Goal: Task Accomplishment & Management: Use online tool/utility

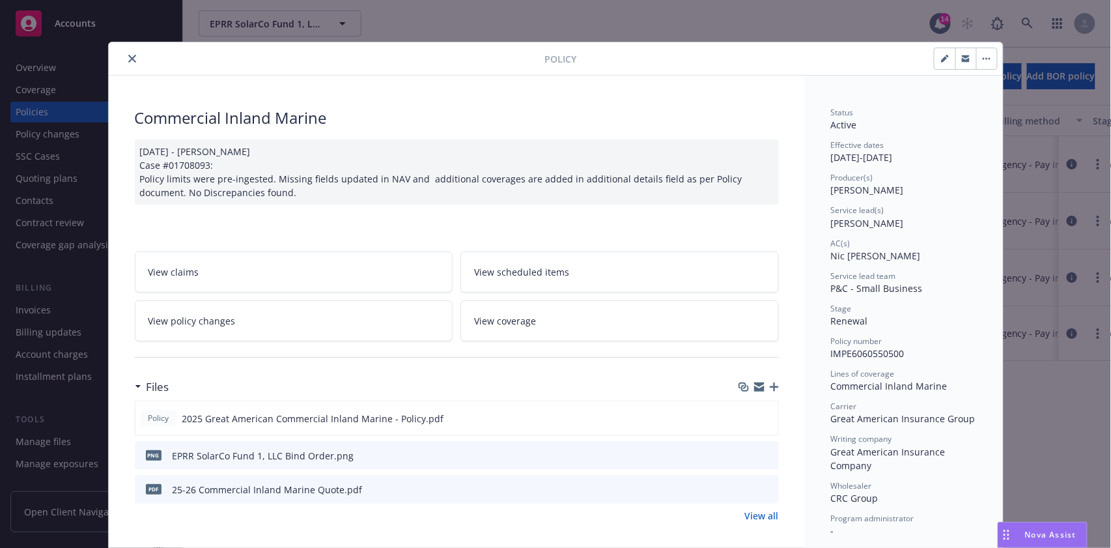
scroll to position [39, 0]
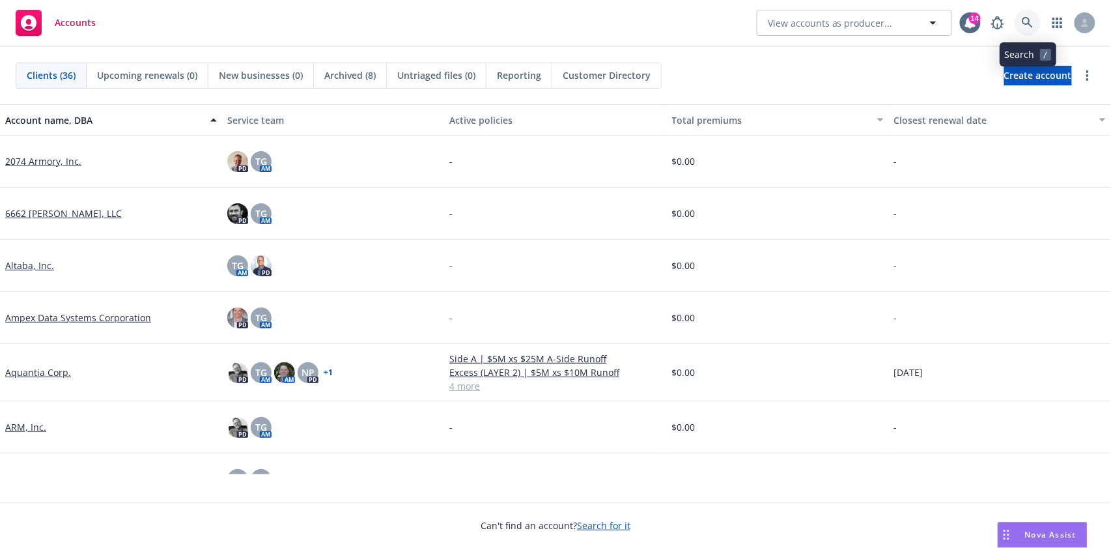
click at [1026, 19] on icon at bounding box center [1028, 23] width 12 height 12
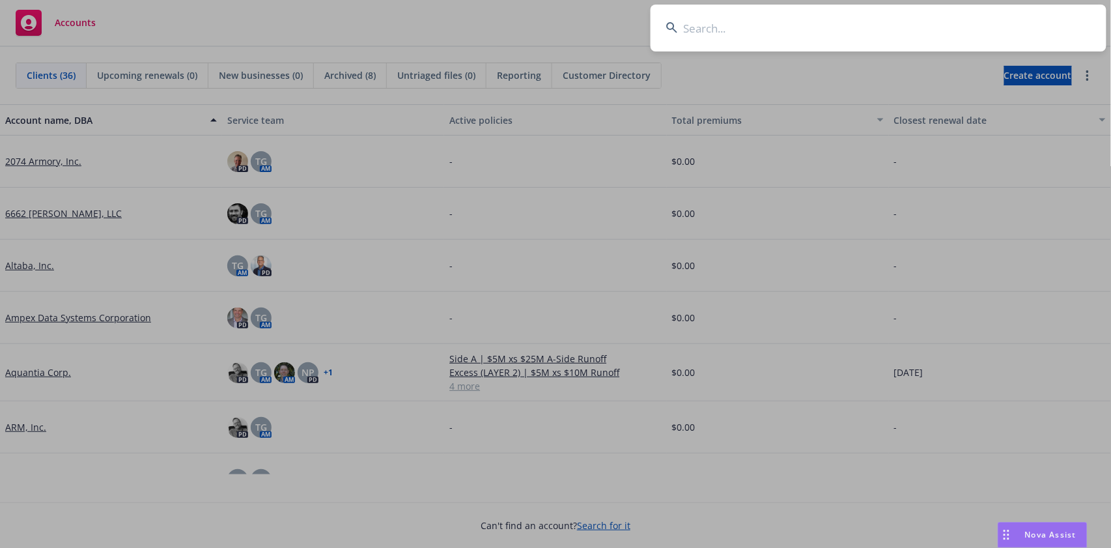
click at [724, 23] on input at bounding box center [879, 28] width 456 height 47
paste input "EPRR SolarCo Fund 1, LLC"
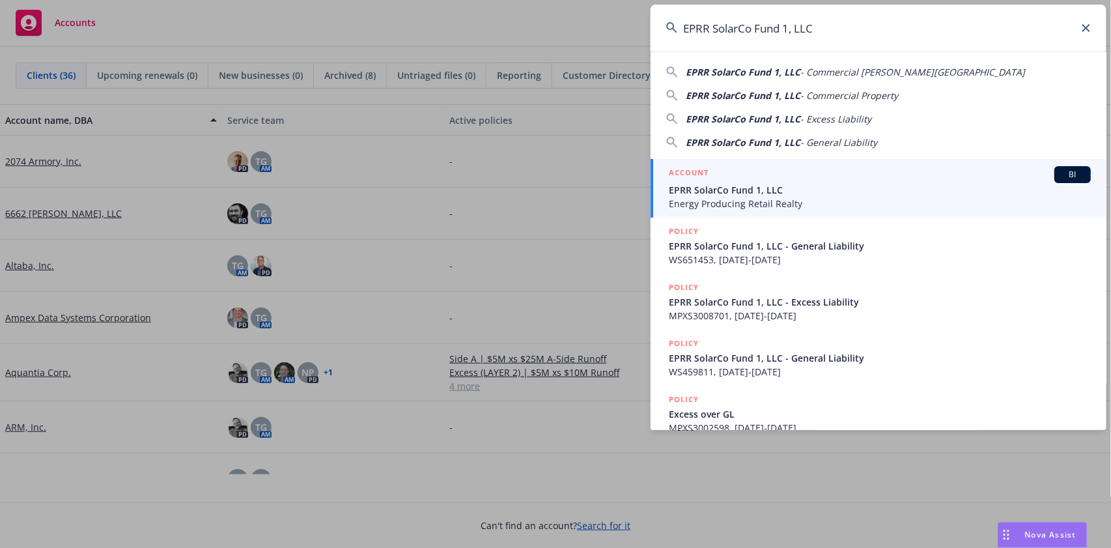
type input "EPRR SolarCo Fund 1, LLC"
click at [1060, 174] on span "BI" at bounding box center [1073, 175] width 26 height 12
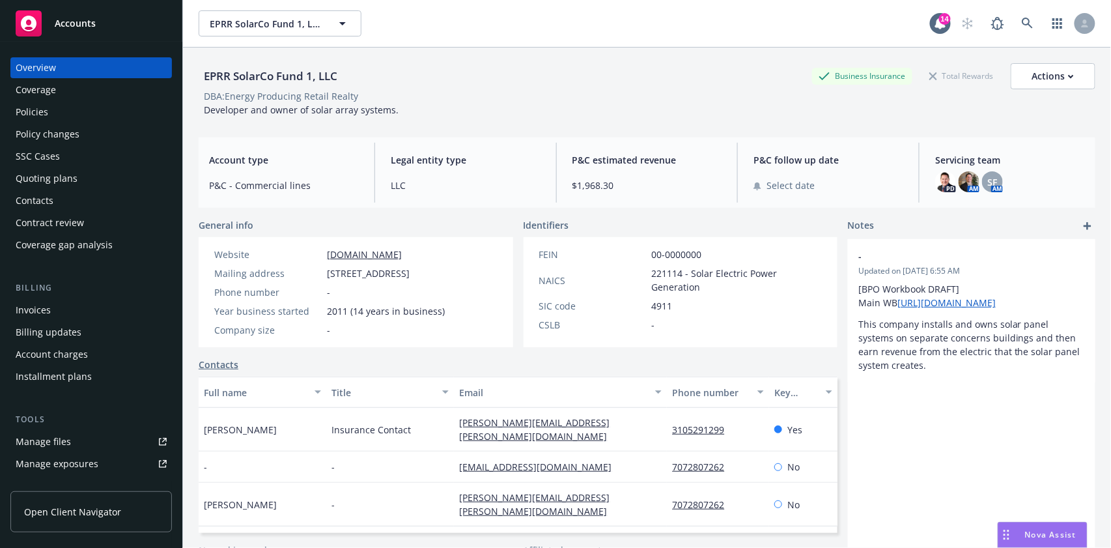
click at [31, 115] on div "Policies" at bounding box center [32, 112] width 33 height 21
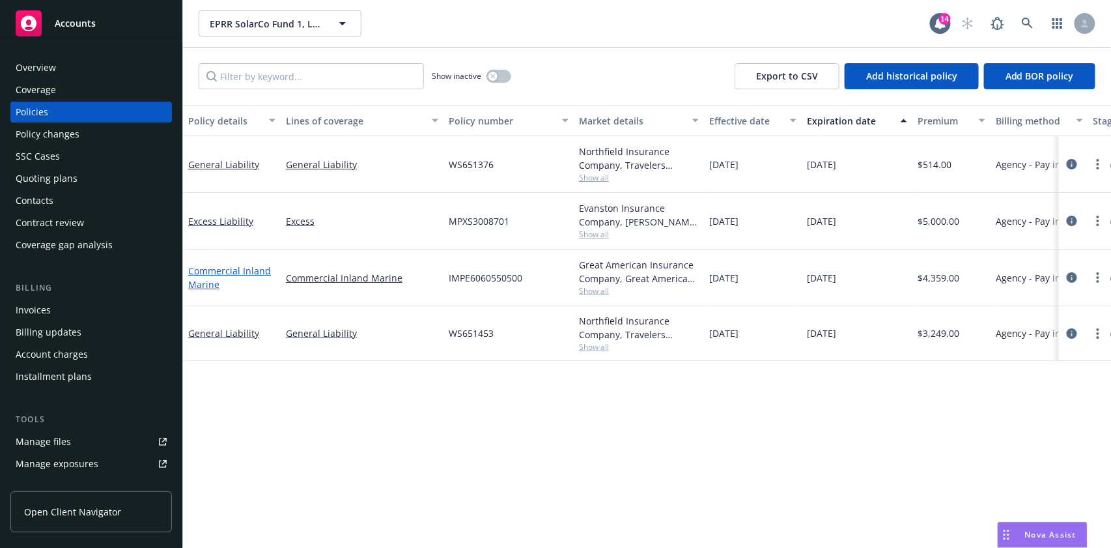
click at [206, 272] on link "Commercial Inland Marine" at bounding box center [229, 277] width 83 height 26
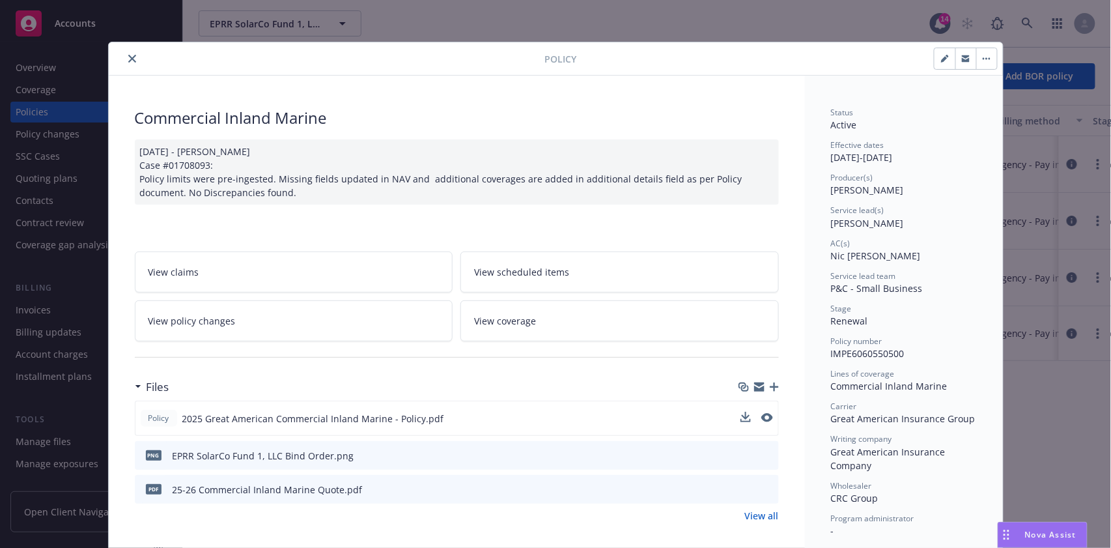
scroll to position [87, 0]
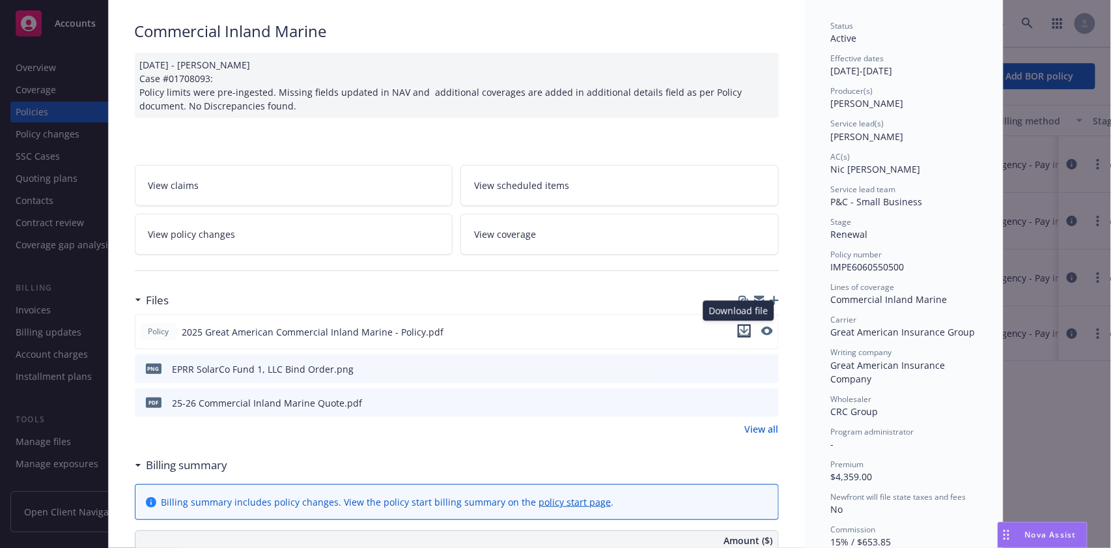
click at [739, 326] on icon "download file" at bounding box center [744, 331] width 10 height 10
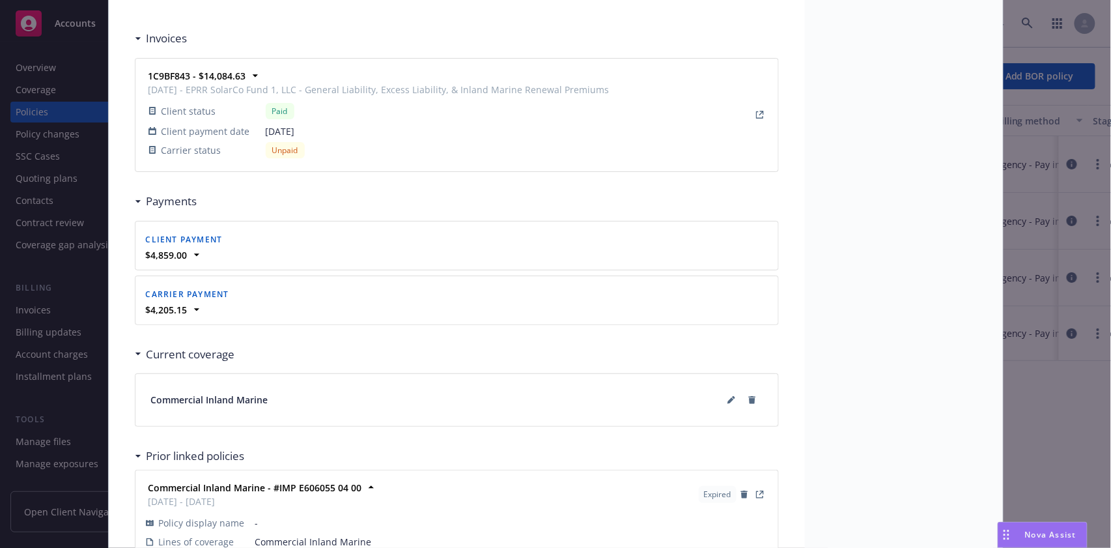
scroll to position [1129, 0]
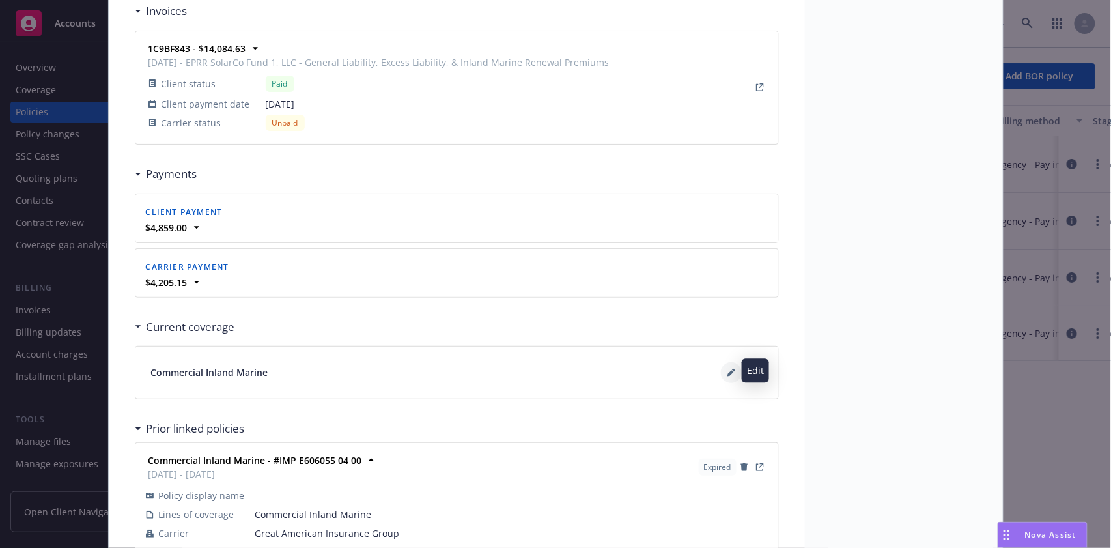
click at [728, 370] on icon at bounding box center [732, 373] width 8 height 8
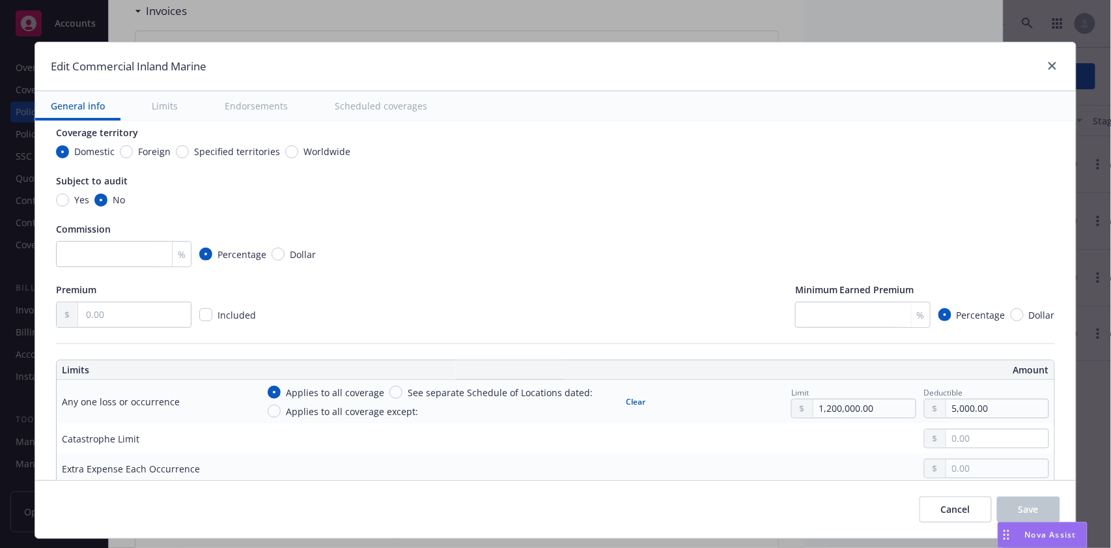
scroll to position [173, 0]
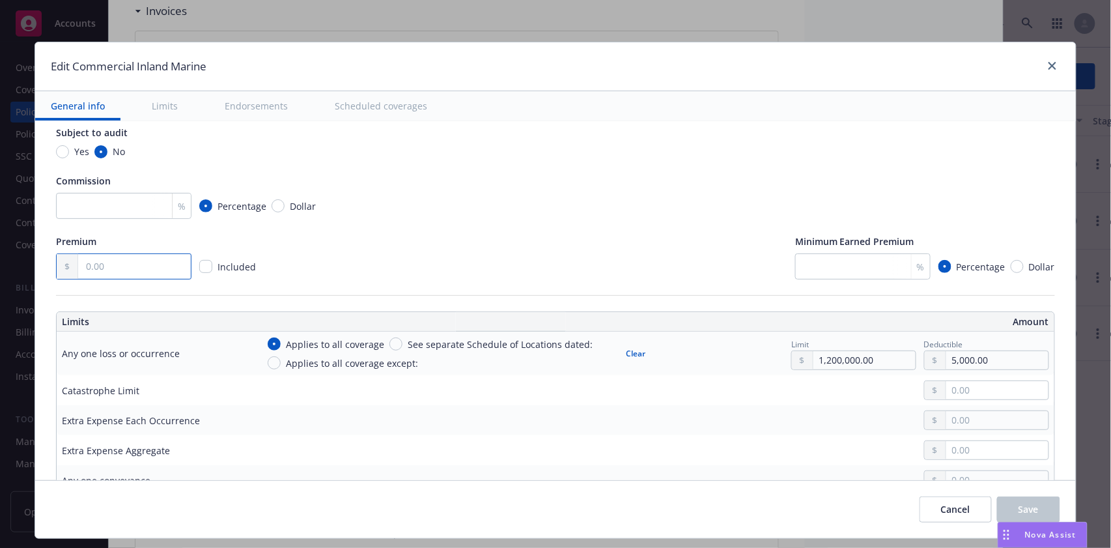
click at [142, 266] on input "text" at bounding box center [134, 266] width 113 height 25
type textarea "x"
type input "4.00"
type textarea "x"
type input "43.00"
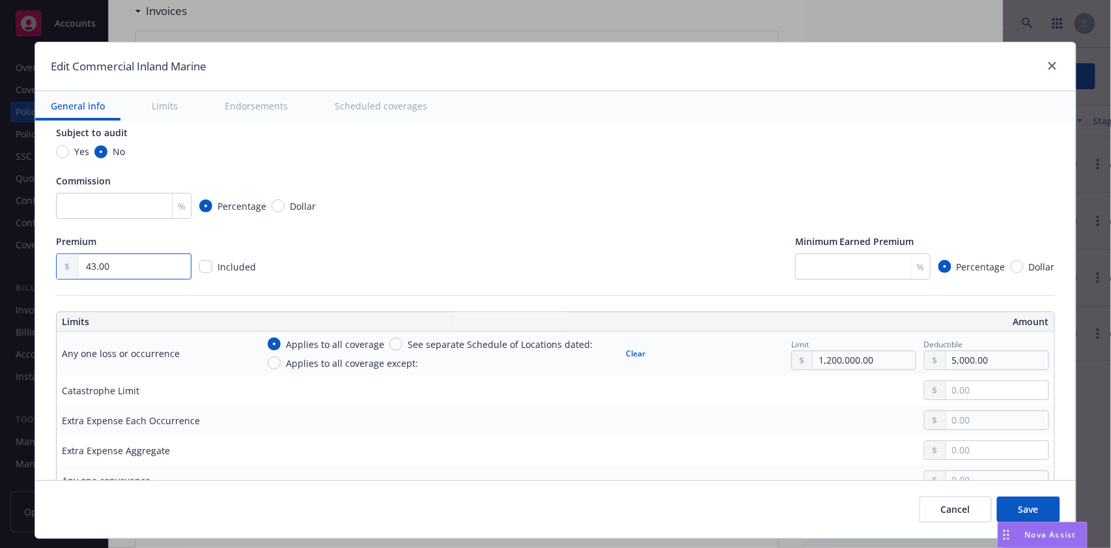
type textarea "x"
type input "435.00"
type textarea "x"
type input "4,359.00"
click at [444, 226] on div "Display name Coverage trigger Claims-Made Occurrence Coverage territory Domesti…" at bounding box center [555, 124] width 999 height 311
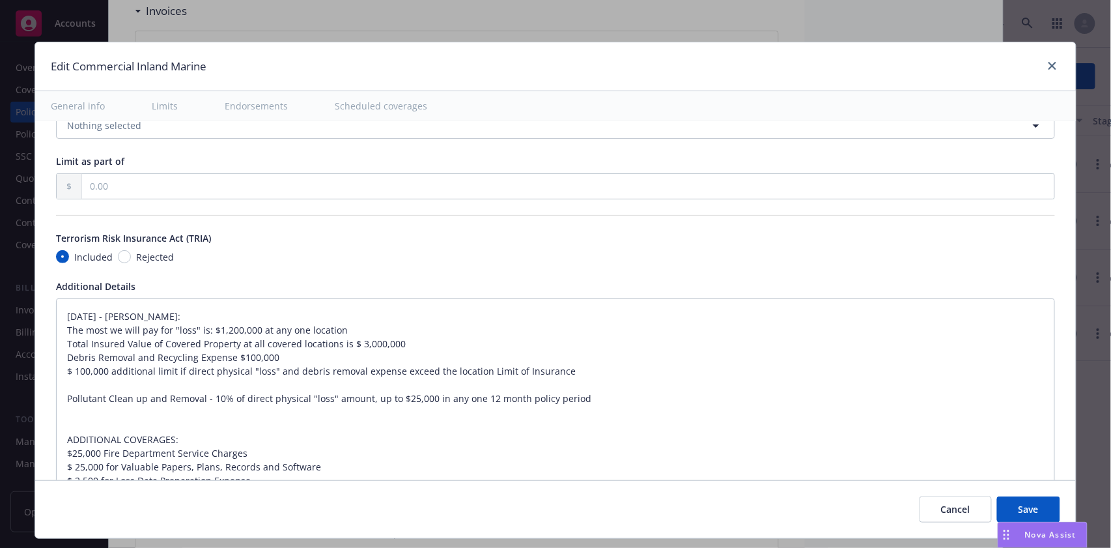
scroll to position [3127, 0]
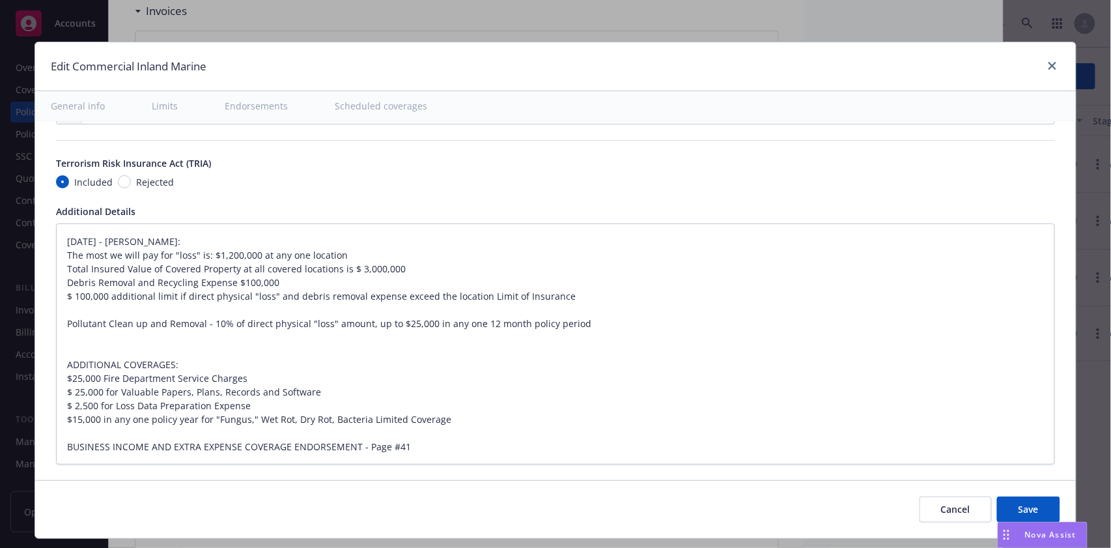
type textarea "x"
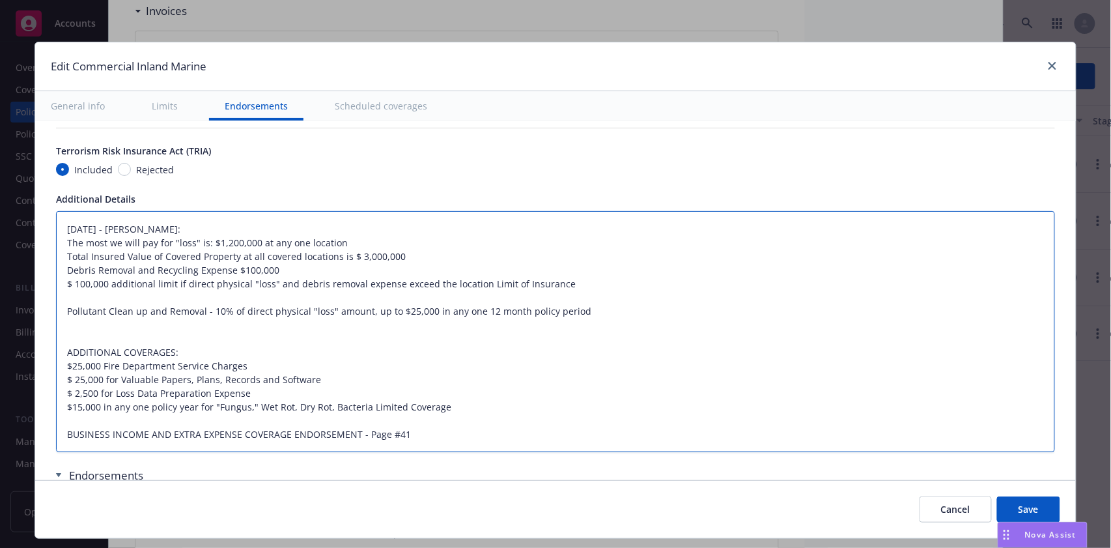
drag, startPoint x: 60, startPoint y: 203, endPoint x: 470, endPoint y: 414, distance: 460.9
click at [470, 414] on textarea "[DATE] - [PERSON_NAME]: The most we will pay for "loss" is: $1,200,000 at any o…" at bounding box center [555, 331] width 999 height 241
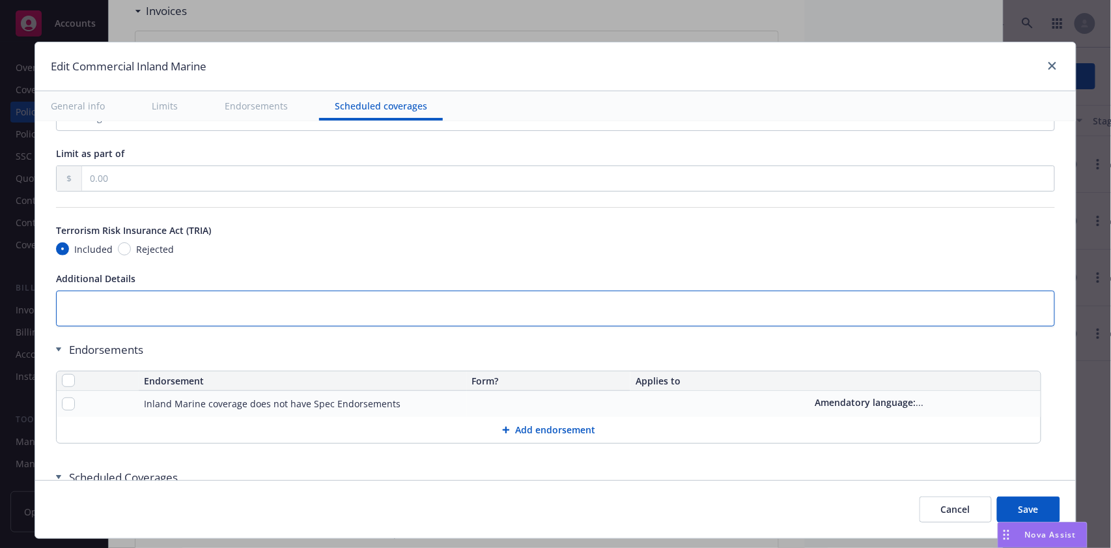
scroll to position [3134, 0]
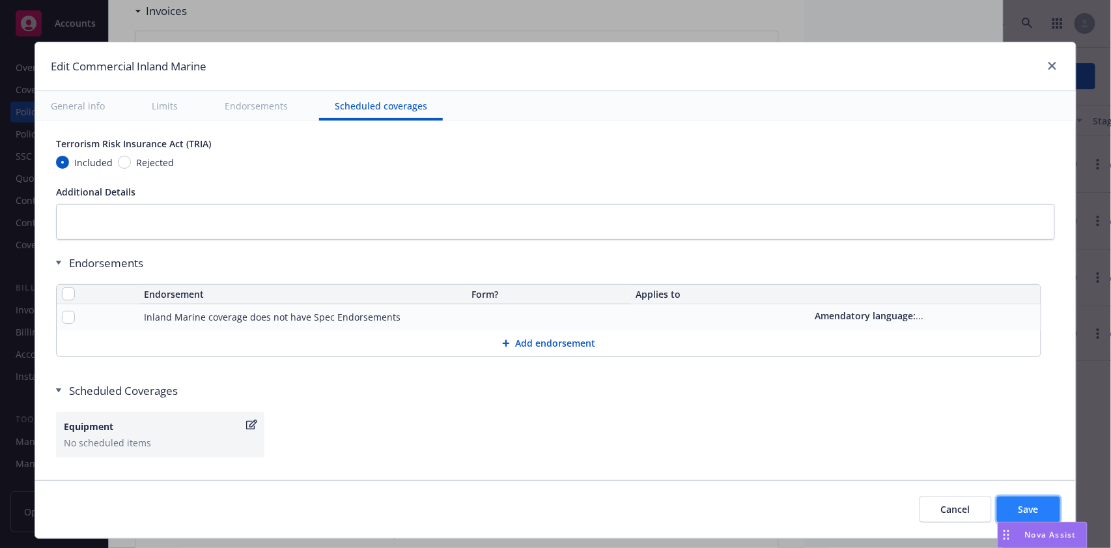
click at [1021, 505] on span "Save" at bounding box center [1029, 509] width 20 height 12
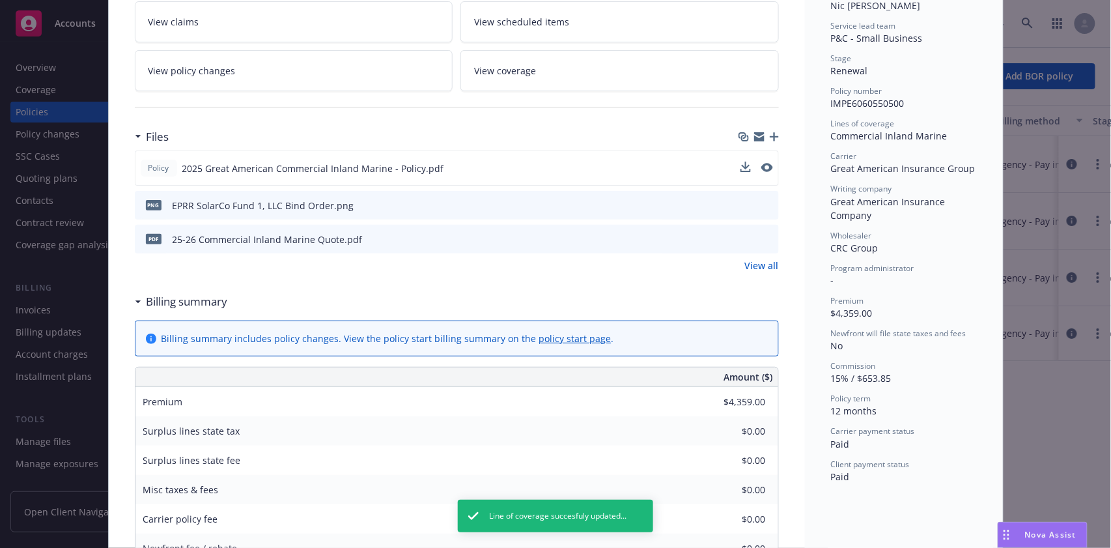
scroll to position [0, 0]
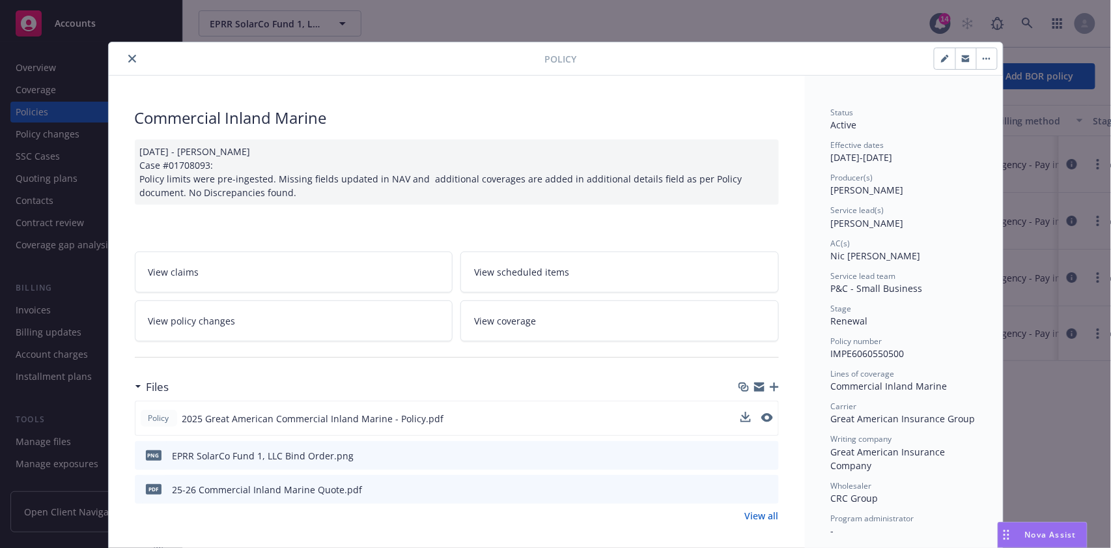
click at [128, 57] on icon "close" at bounding box center [132, 59] width 8 height 8
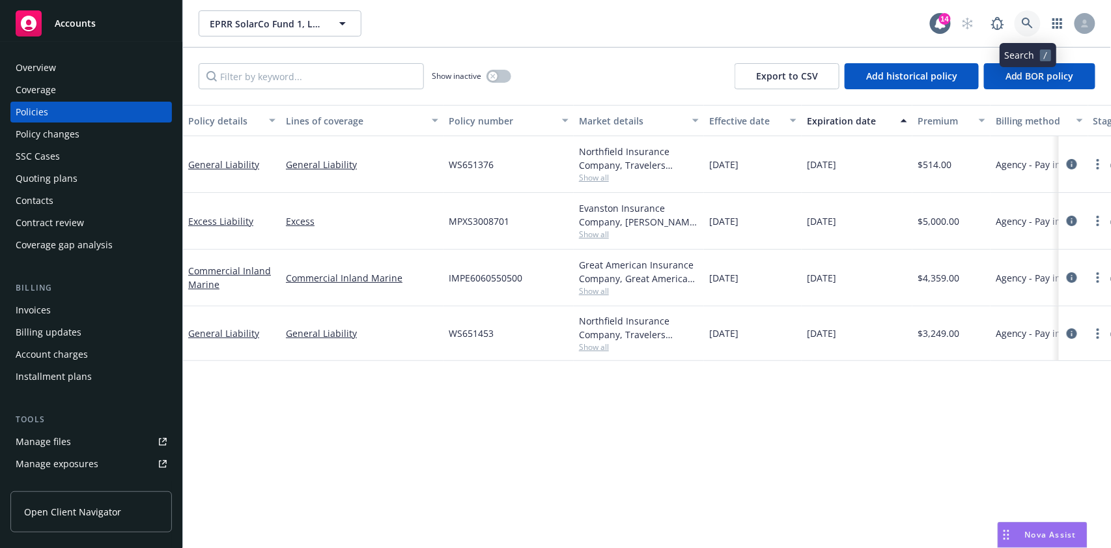
click at [1026, 20] on icon at bounding box center [1028, 24] width 12 height 12
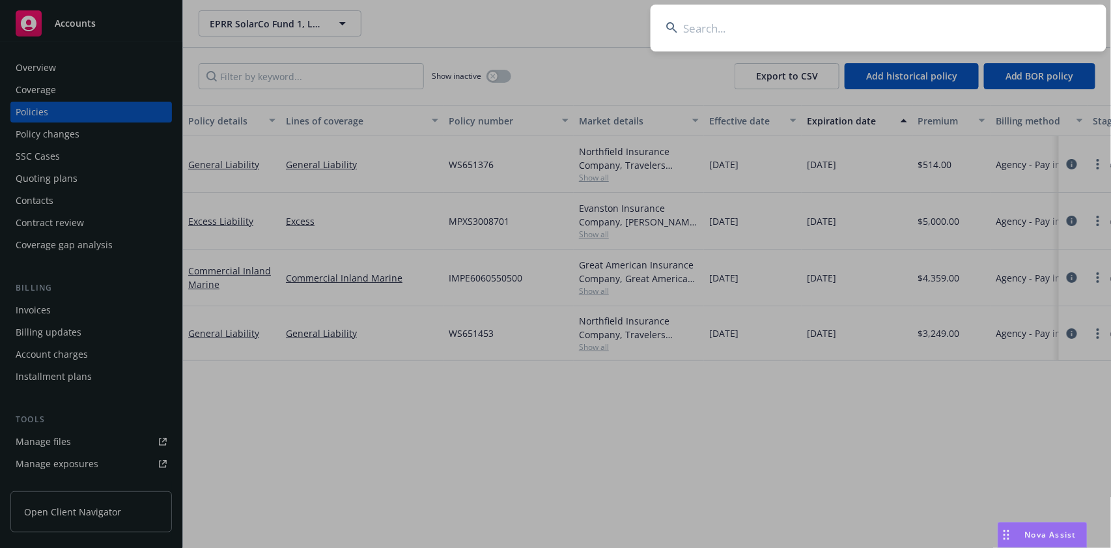
click at [720, 30] on input at bounding box center [879, 28] width 456 height 47
paste input "Anduril Industries, Inc."
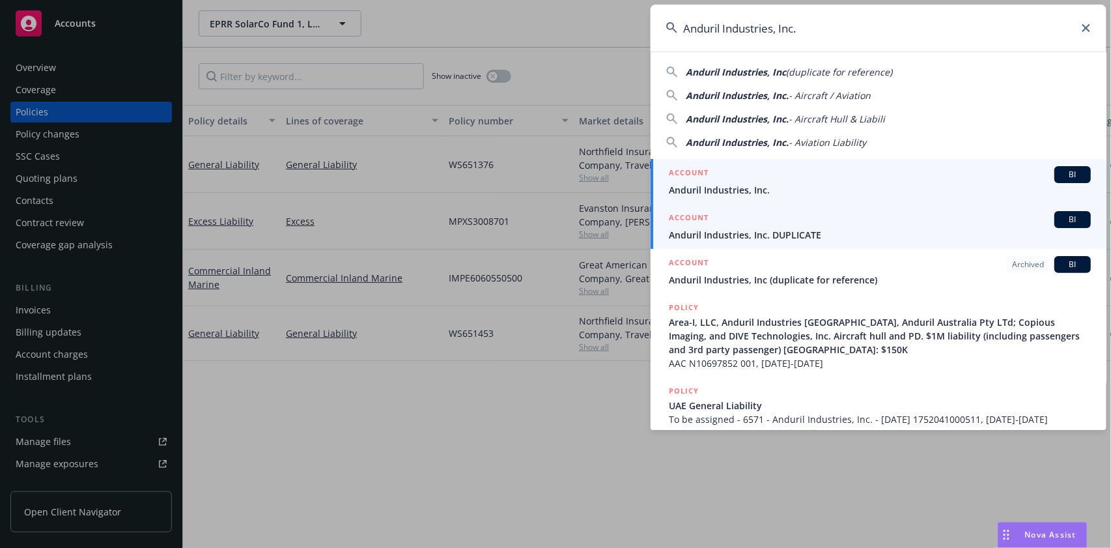
type input "Anduril Industries, Inc."
click at [1064, 172] on span "BI" at bounding box center [1073, 175] width 26 height 12
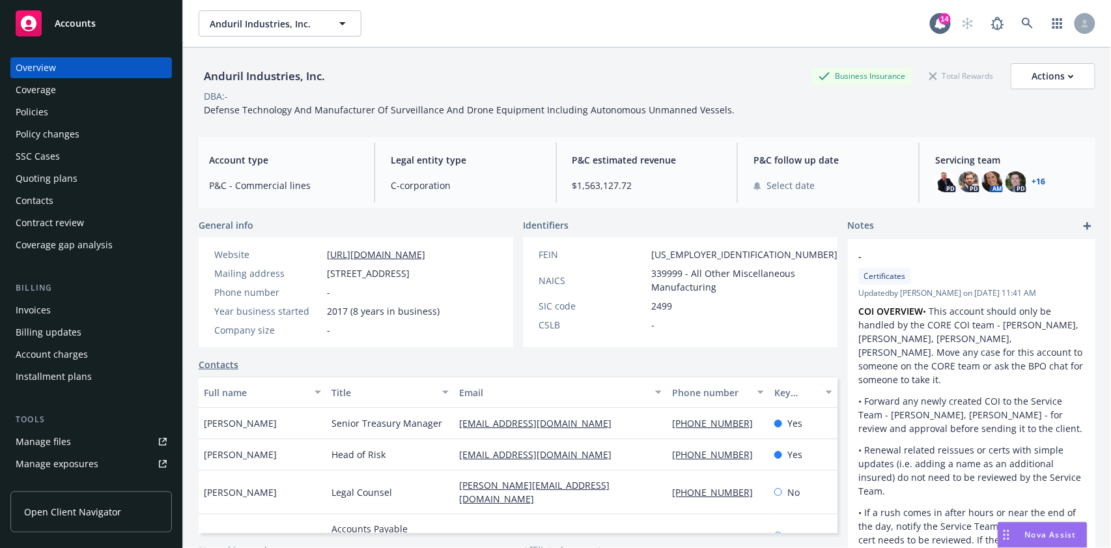
click at [38, 111] on div "Policies" at bounding box center [32, 112] width 33 height 21
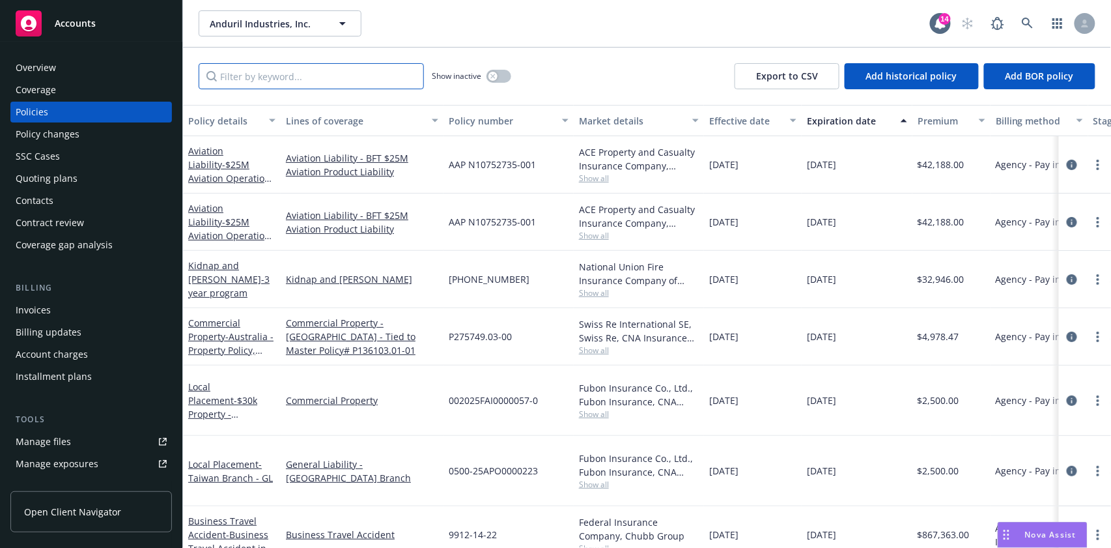
click at [247, 77] on input "Filter by keyword..." at bounding box center [311, 76] width 225 height 26
paste input "[PHONE_NUMBER]"
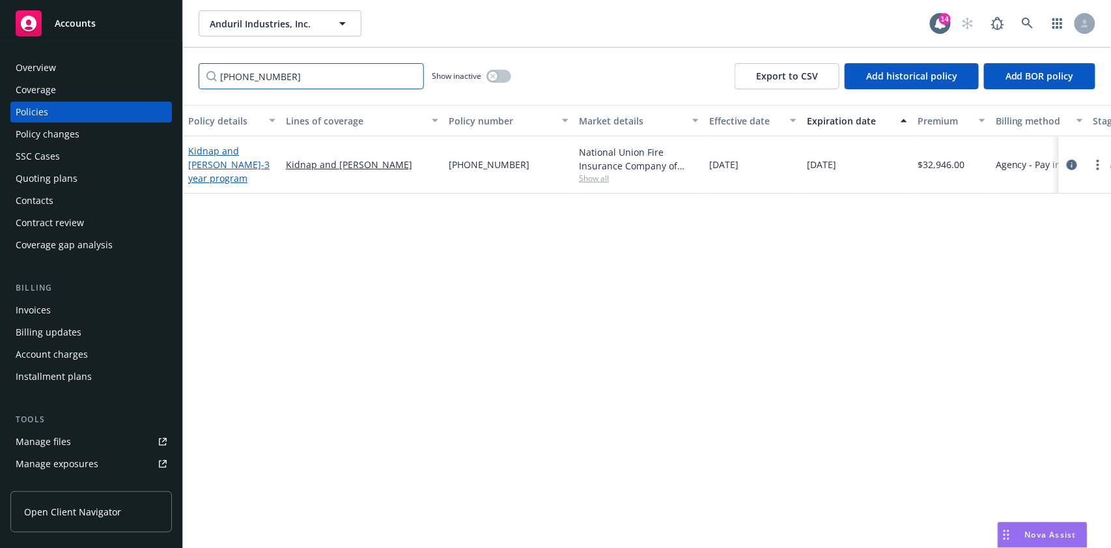
type input "[PHONE_NUMBER]"
click at [206, 156] on link "Kidnap and [PERSON_NAME] - 3 year program" at bounding box center [228, 165] width 81 height 40
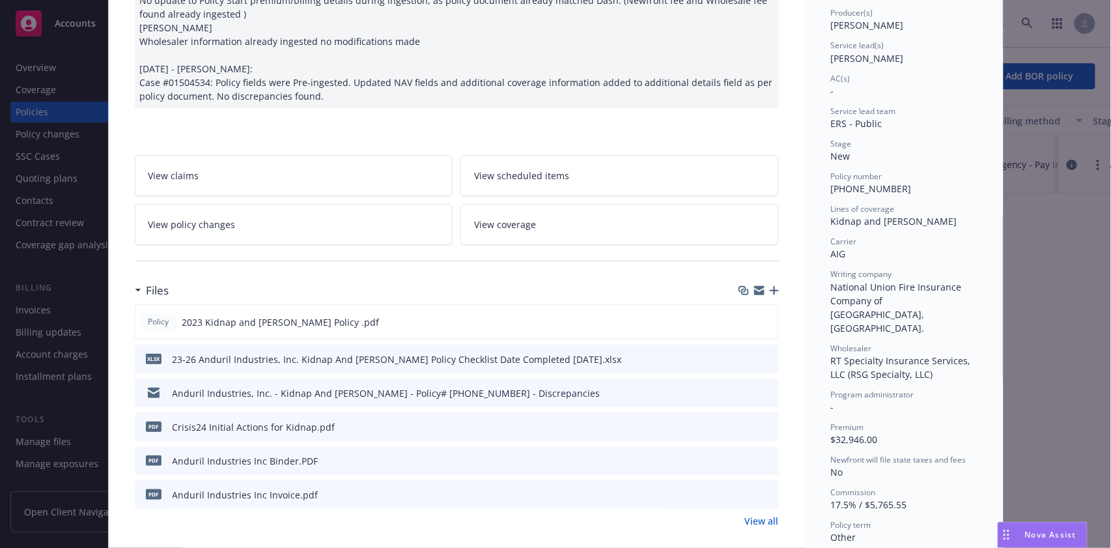
scroll to position [173, 0]
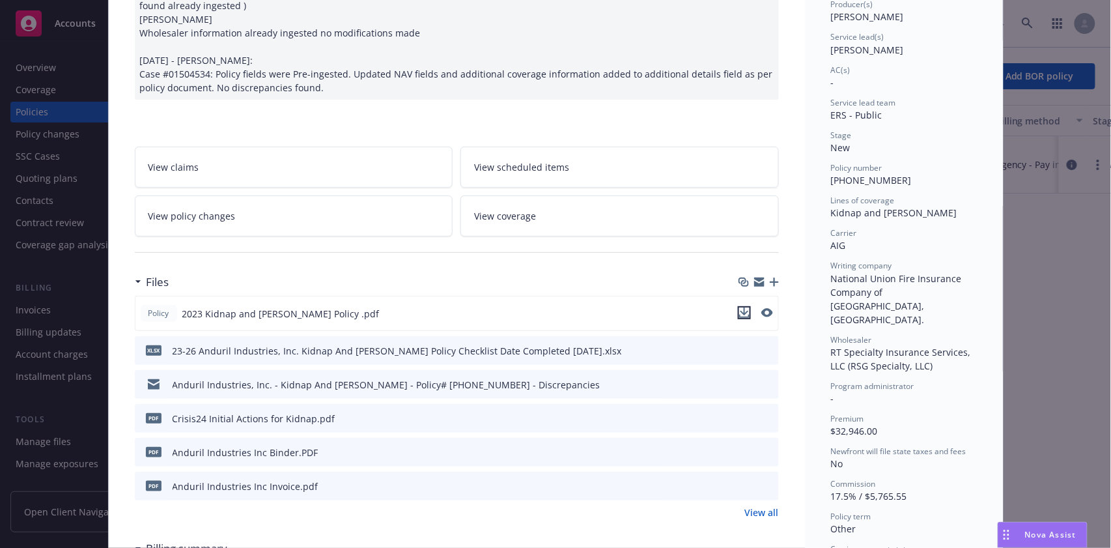
click at [739, 309] on icon "download file" at bounding box center [744, 312] width 10 height 10
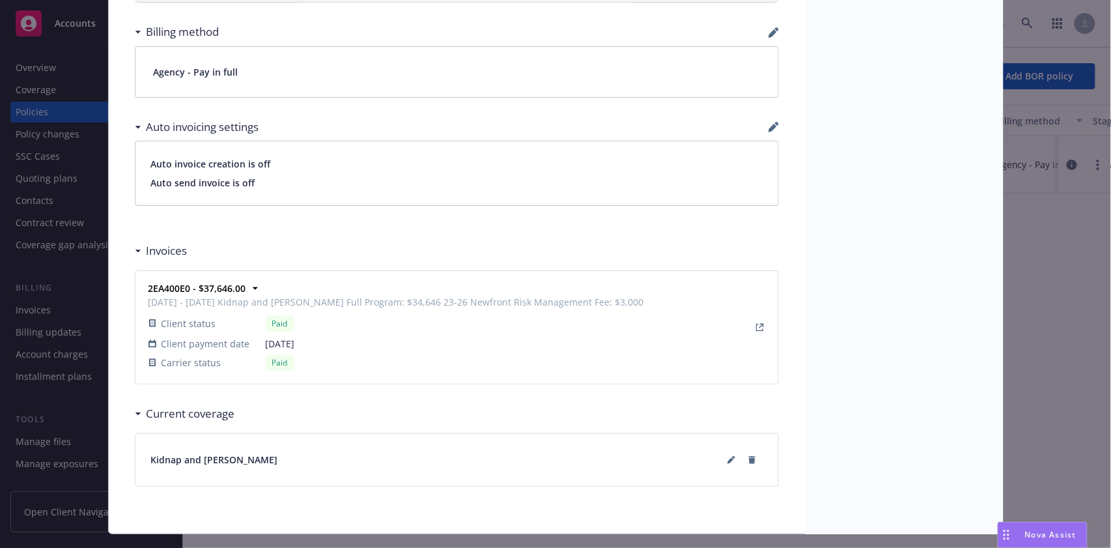
scroll to position [1055, 0]
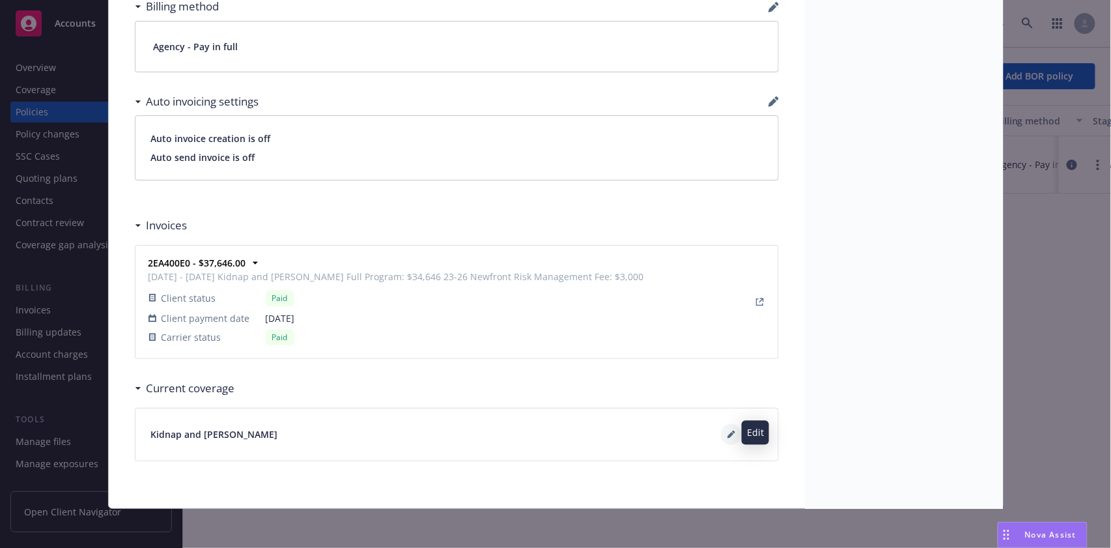
click at [728, 431] on icon at bounding box center [732, 435] width 8 height 8
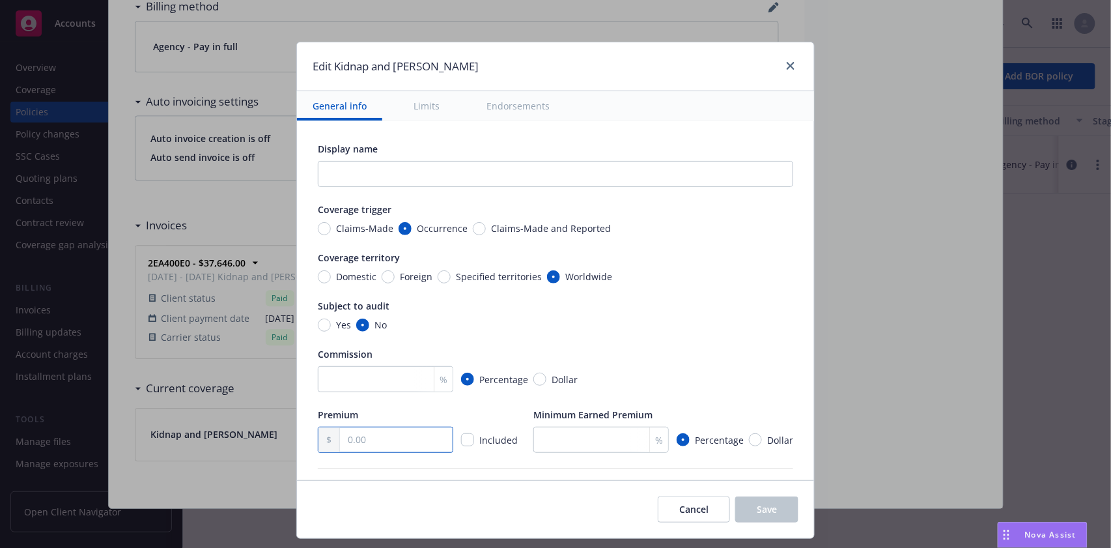
click at [378, 437] on input "text" at bounding box center [396, 439] width 113 height 25
type textarea "x"
type input "3.00"
type textarea "x"
type input "32.00"
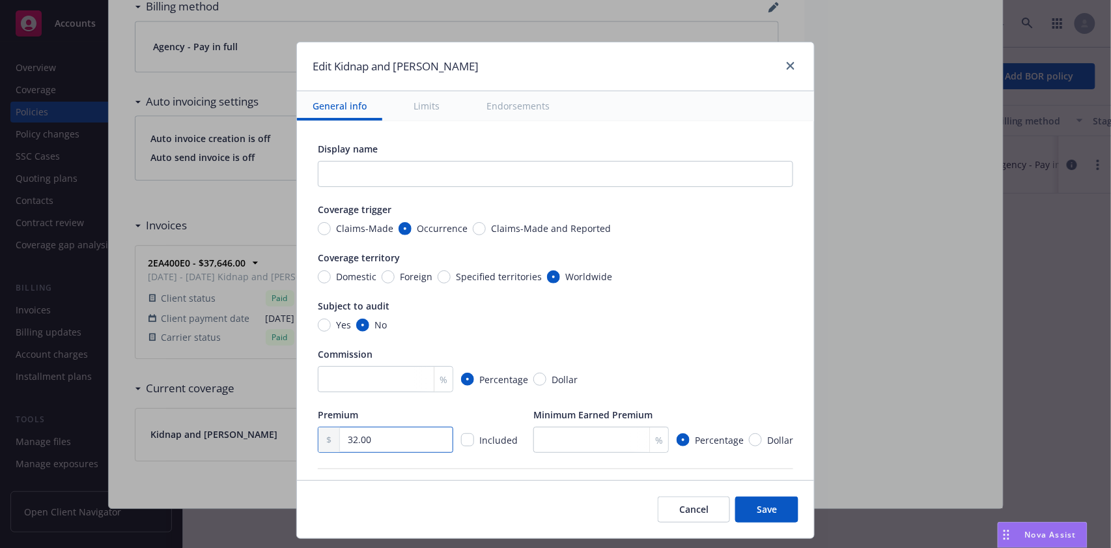
type textarea "x"
type input "329.00"
type textarea "x"
type input "3,294.00"
type textarea "x"
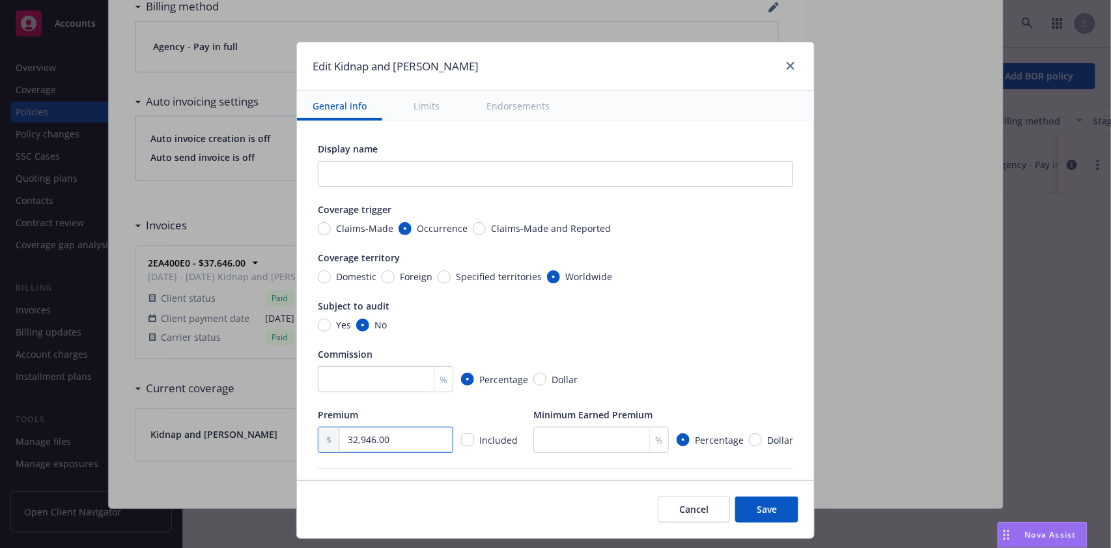
click at [393, 442] on input "32,946.00" at bounding box center [396, 439] width 113 height 25
type input "32,946.00"
type textarea "x"
type input "3,294.00"
type textarea "x"
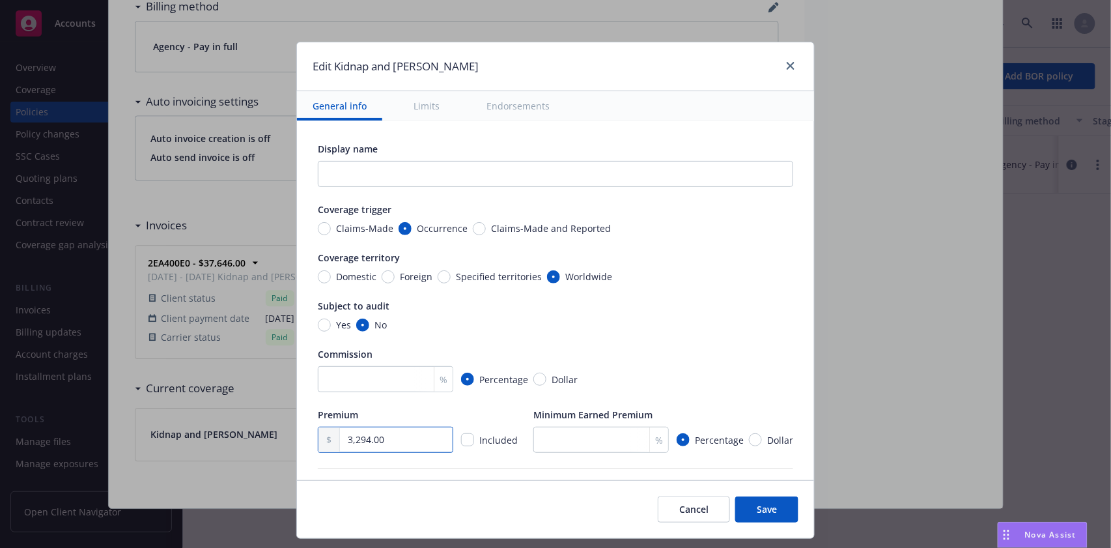
type input "329.00"
type textarea "x"
type input "32.00"
type textarea "x"
type input "3.00"
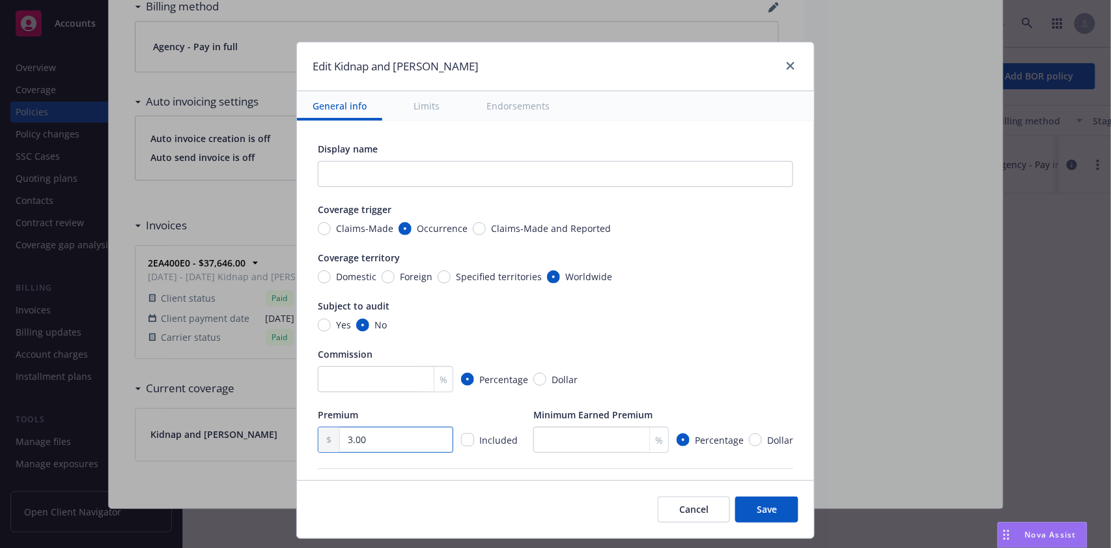
type textarea "x"
click at [461, 445] on input "checkbox" at bounding box center [467, 439] width 13 height 13
checkbox input "true"
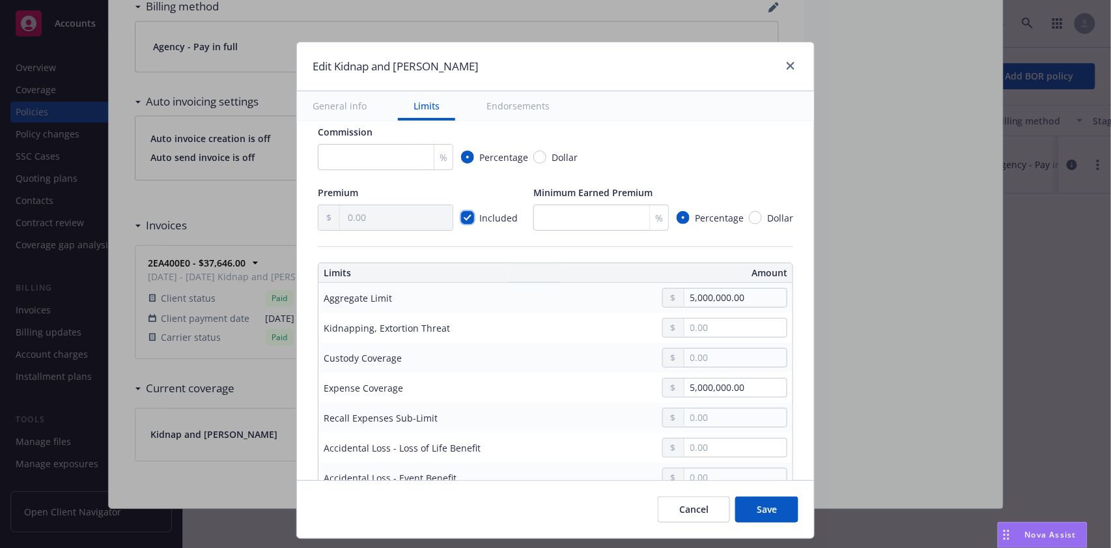
scroll to position [261, 0]
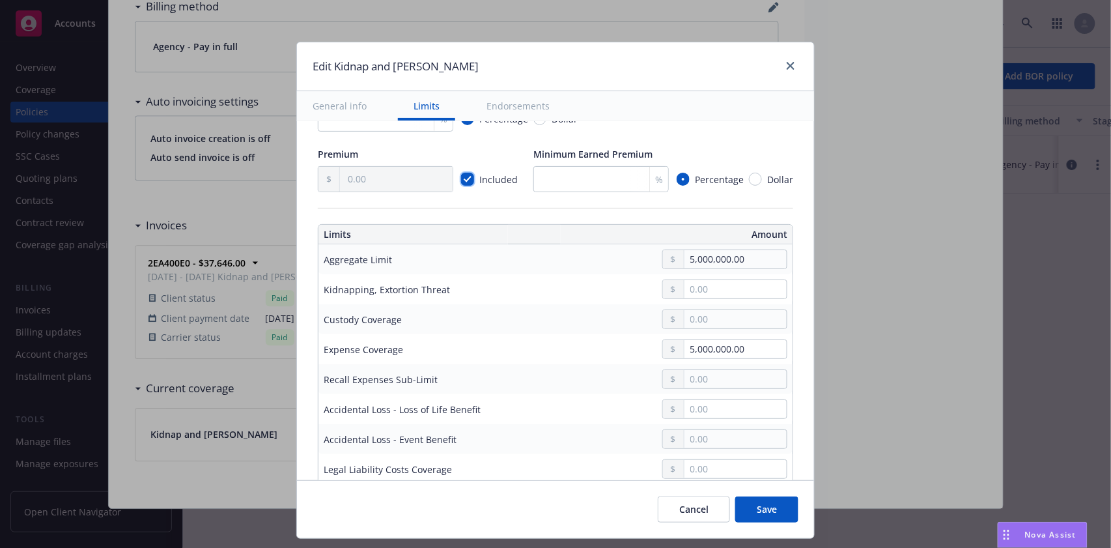
type textarea "x"
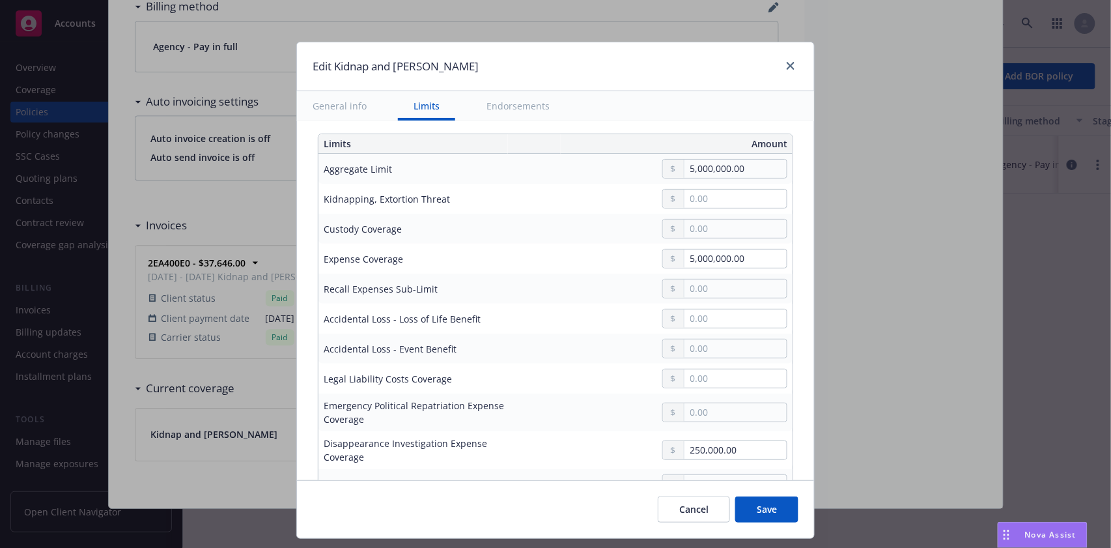
scroll to position [347, 0]
